Goal: Register for event/course

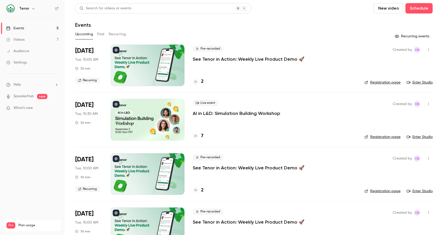
click at [426, 83] on link "Enter Studio" at bounding box center [420, 82] width 26 height 5
click at [204, 81] on div "2" at bounding box center [275, 81] width 164 height 7
click at [203, 81] on h4 "2" at bounding box center [202, 81] width 3 height 7
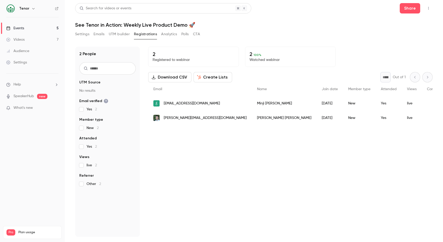
click at [24, 30] on link "Events 5" at bounding box center [32, 28] width 65 height 11
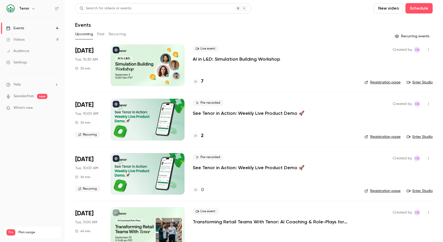
scroll to position [1, 0]
